Goal: Task Accomplishment & Management: Complete application form

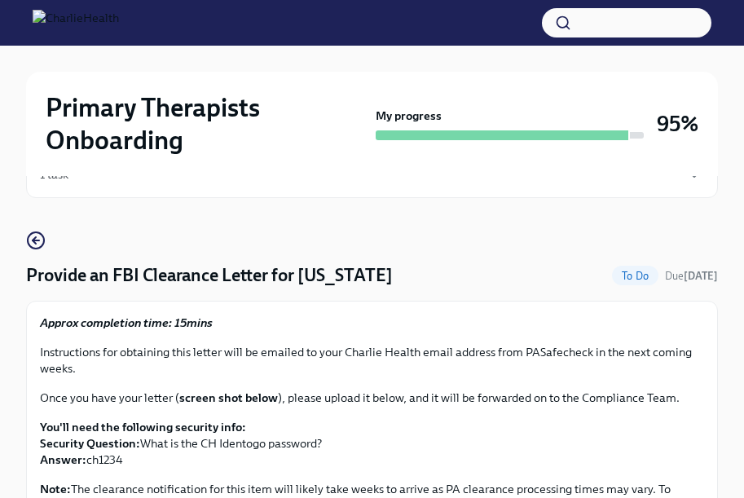
scroll to position [70, 0]
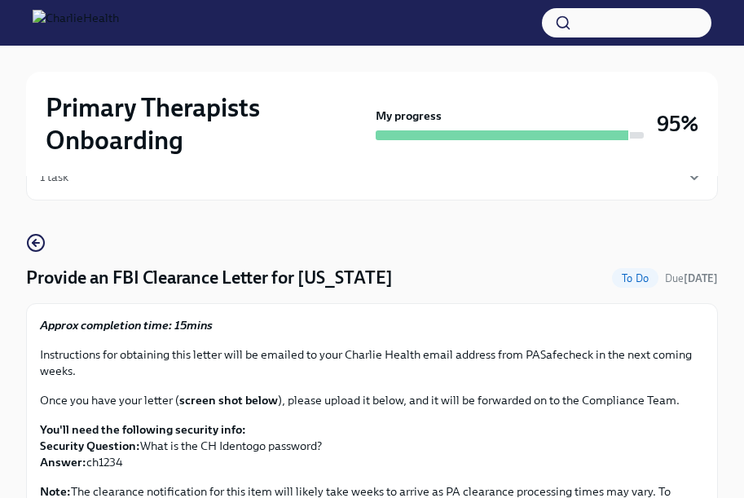
drag, startPoint x: 112, startPoint y: 276, endPoint x: 464, endPoint y: 278, distance: 351.9
click at [464, 278] on div "Provide an FBI Clearance Letter for [US_STATE] To Do Due [DATE]" at bounding box center [372, 278] width 692 height 24
copy h4 "FBI Clearance Letter for [US_STATE]"
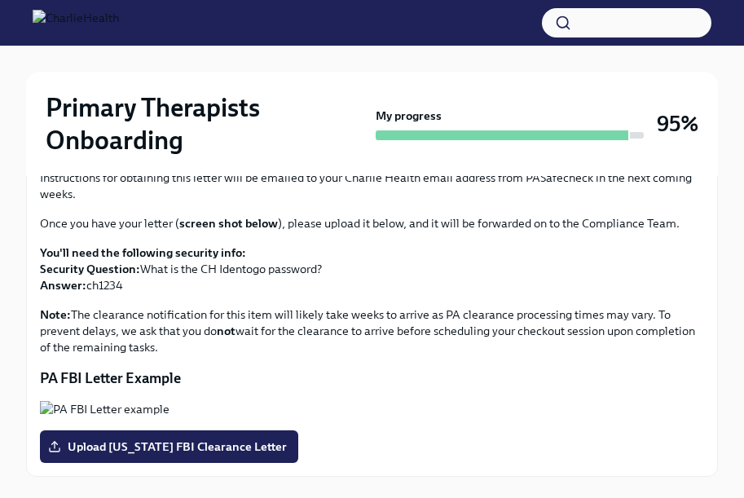
scroll to position [0, 0]
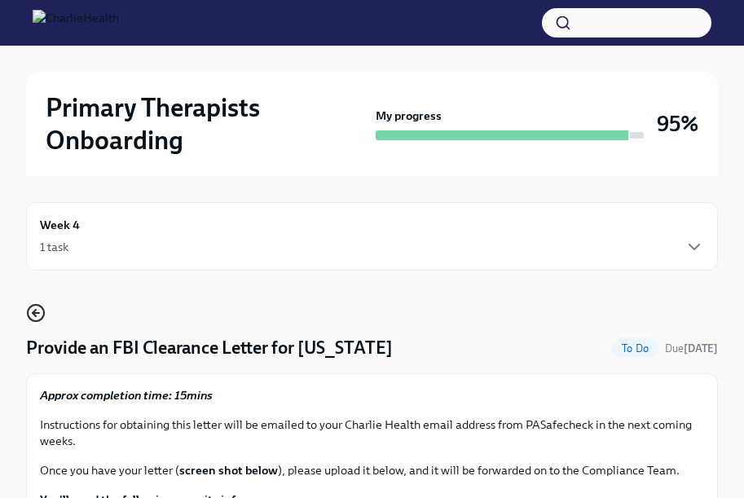
click at [36, 310] on icon "button" at bounding box center [34, 313] width 3 height 7
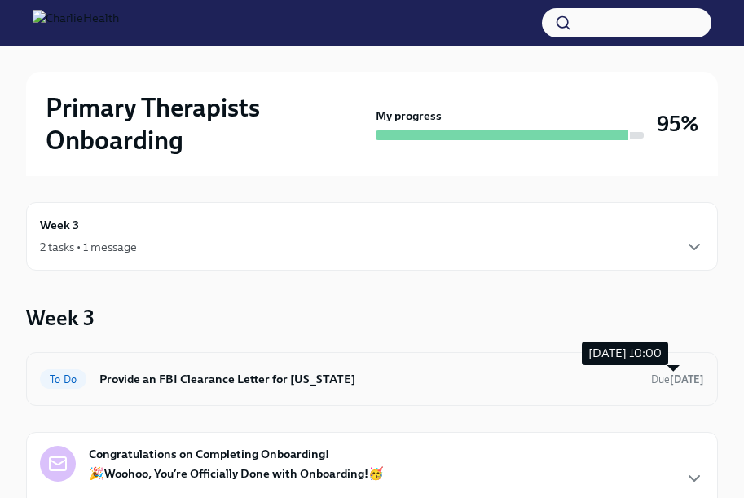
click at [689, 380] on strong "[DATE]" at bounding box center [687, 379] width 34 height 12
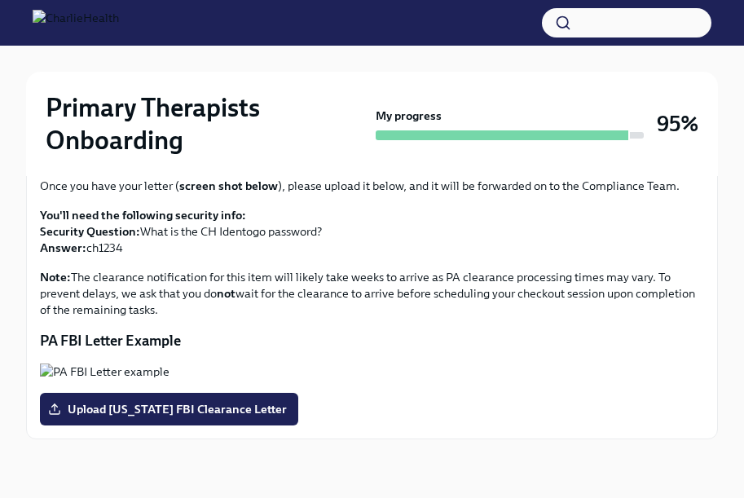
scroll to position [489, 0]
click at [222, 406] on span "Upload [US_STATE] FBI Clearance Letter" at bounding box center [168, 409] width 235 height 16
click at [0, 0] on input "Upload [US_STATE] FBI Clearance Letter" at bounding box center [0, 0] width 0 height 0
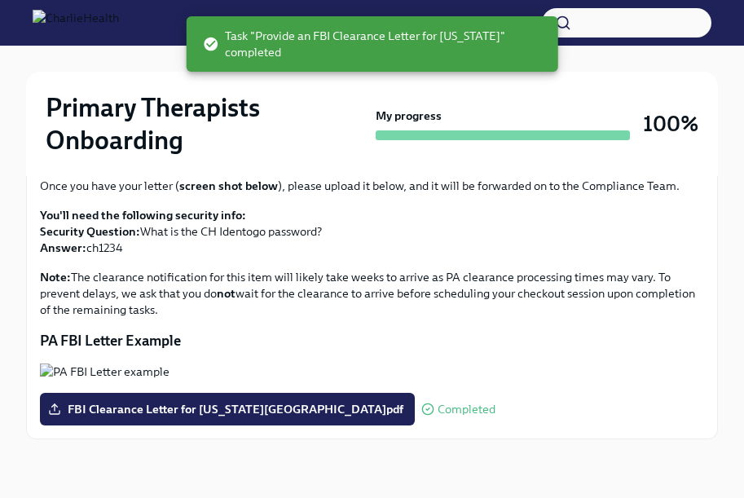
scroll to position [0, 0]
